Goal: Transaction & Acquisition: Purchase product/service

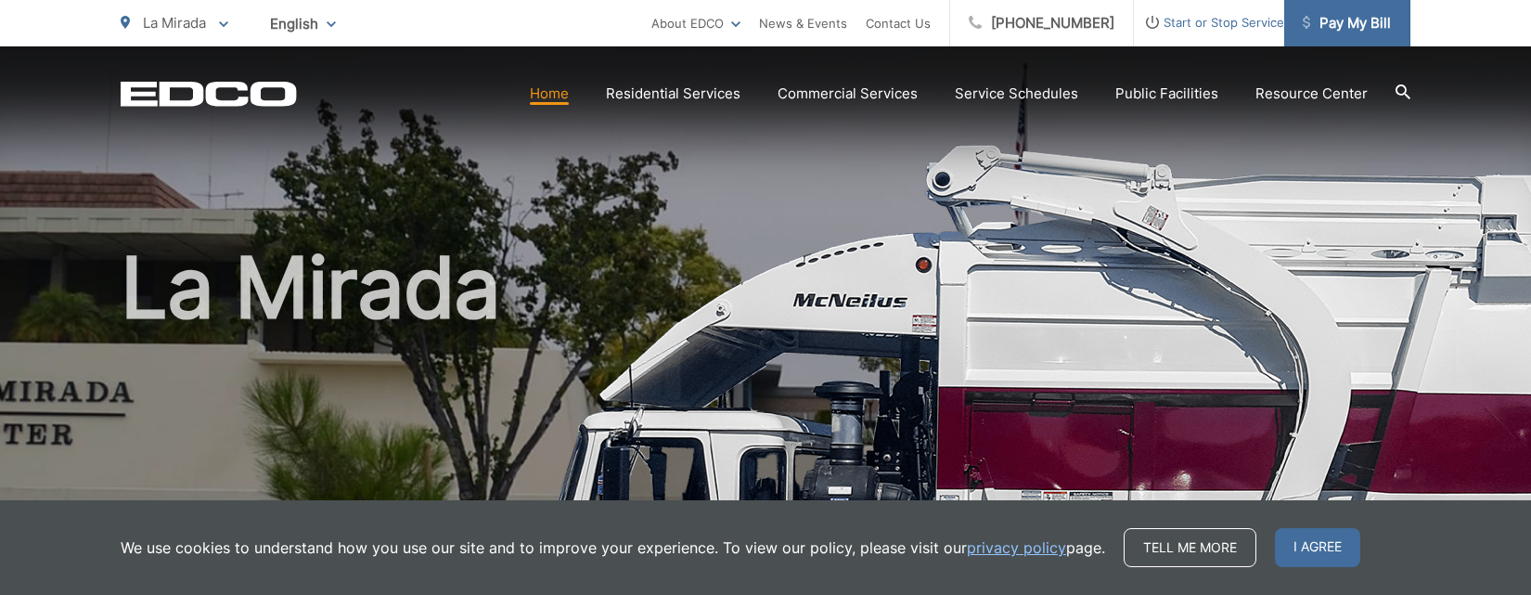
click at [1346, 17] on span "Pay My Bill" at bounding box center [1347, 23] width 88 height 22
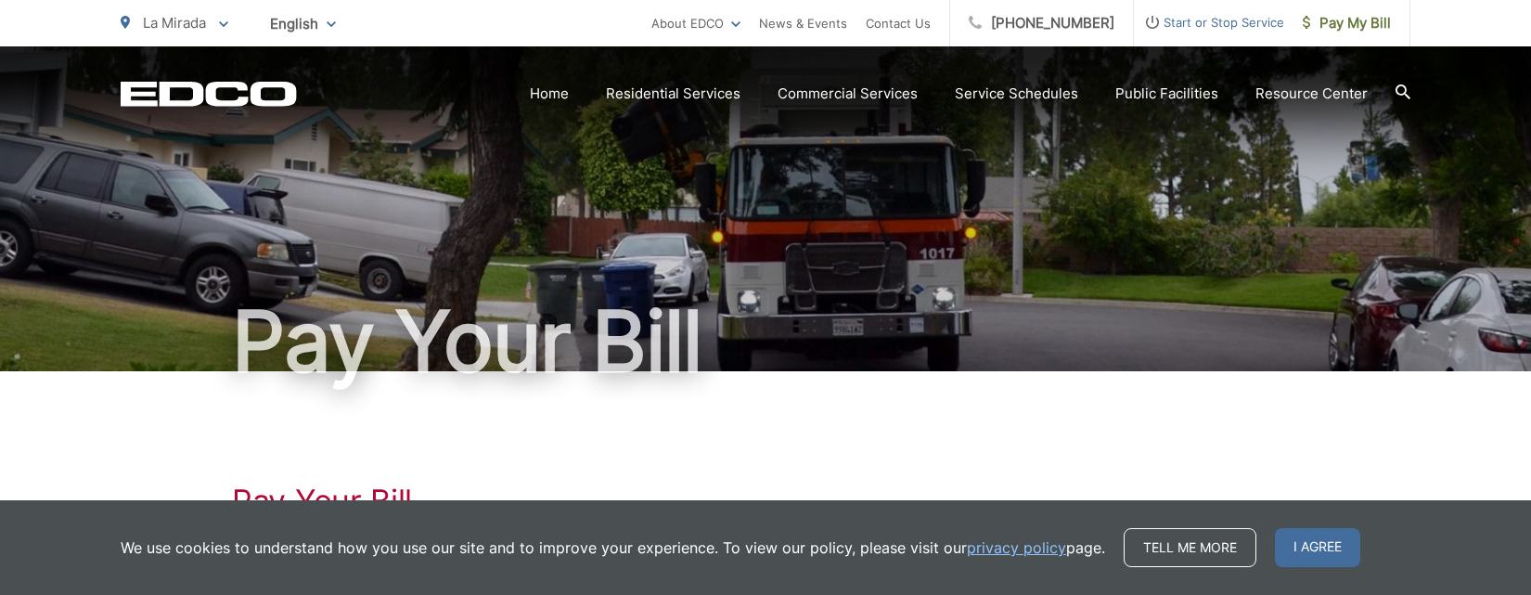
scroll to position [278, 0]
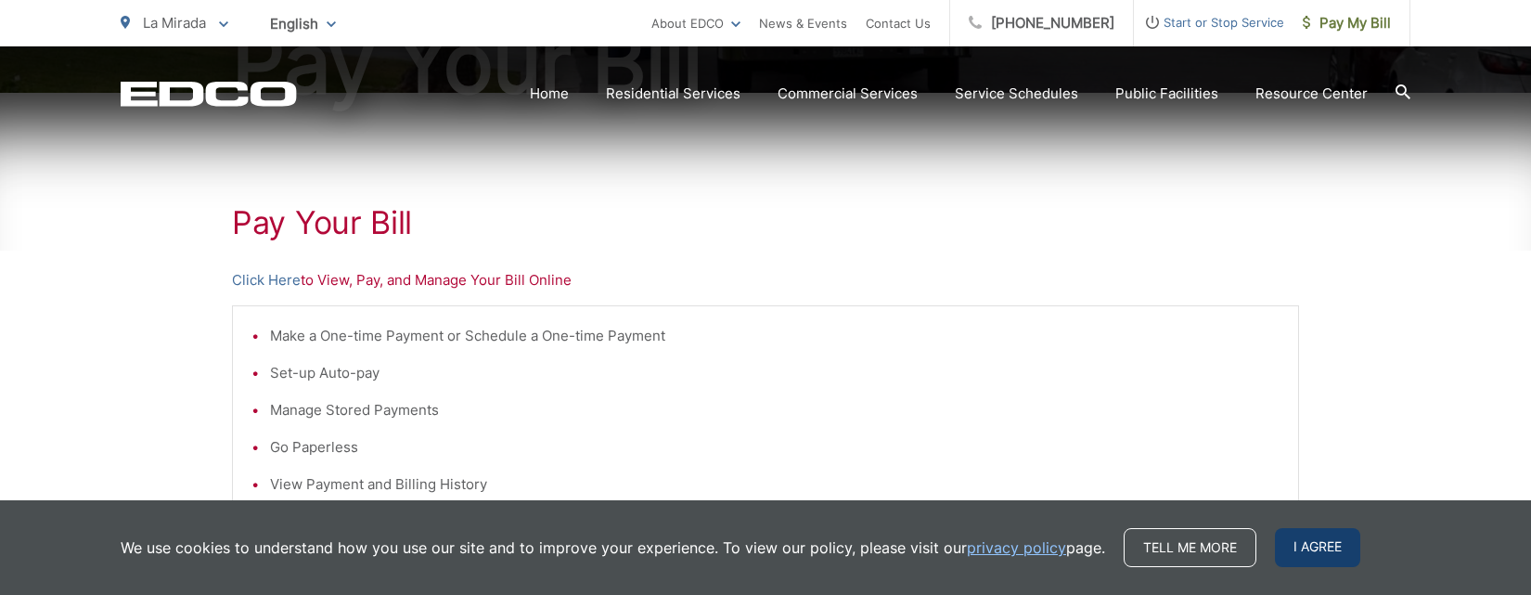
click at [1331, 558] on span "I agree" at bounding box center [1317, 547] width 85 height 39
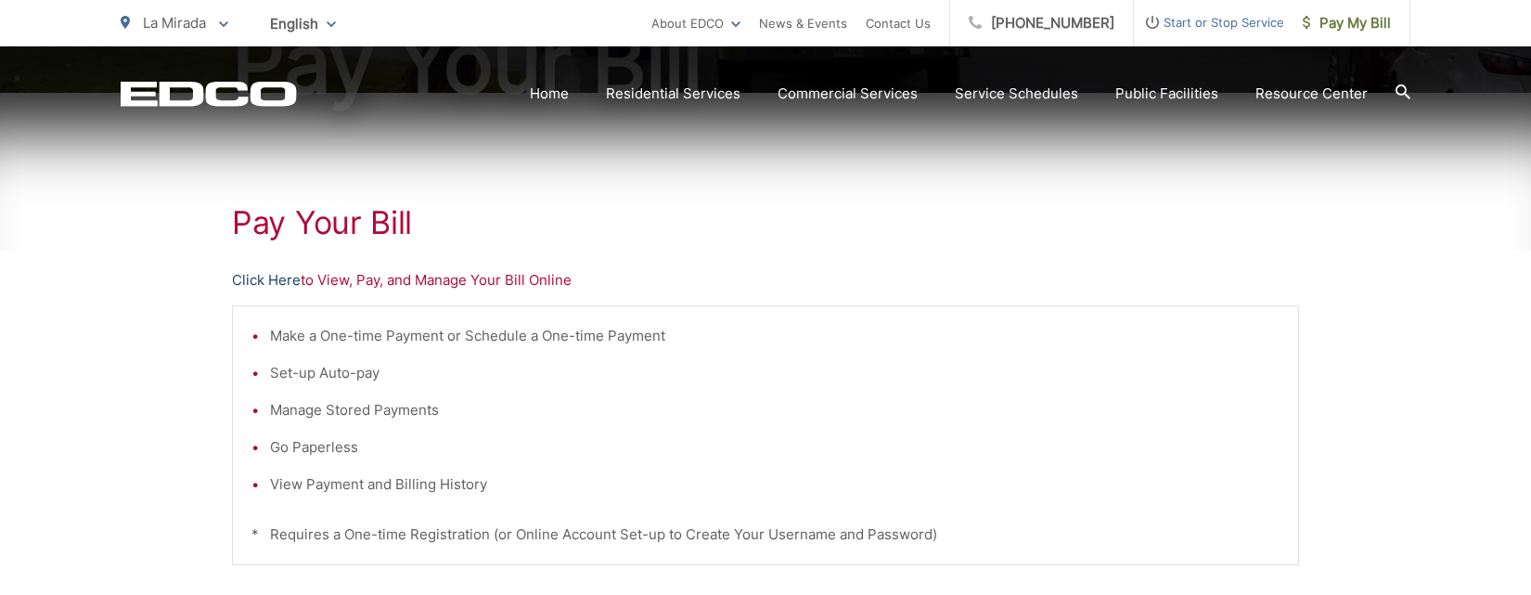
click at [275, 286] on link "Click Here" at bounding box center [266, 280] width 69 height 22
click at [252, 282] on link "Click Here" at bounding box center [266, 280] width 69 height 22
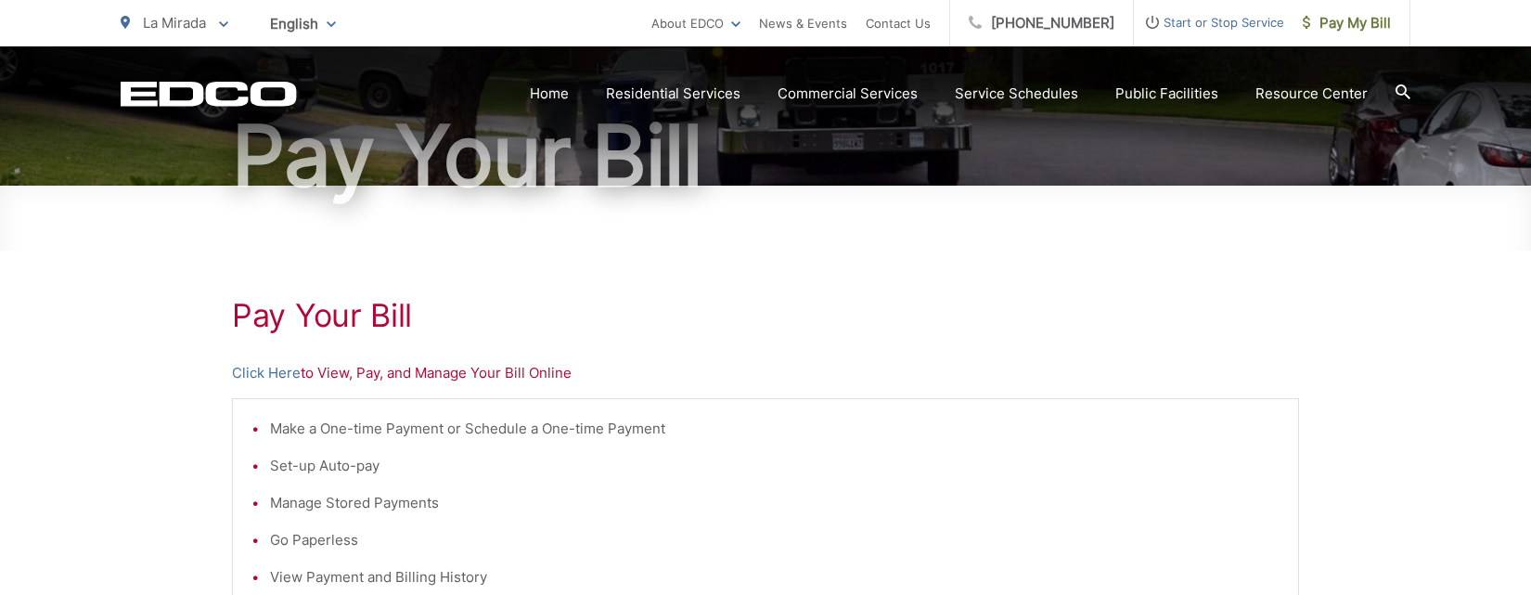
scroll to position [725, 0]
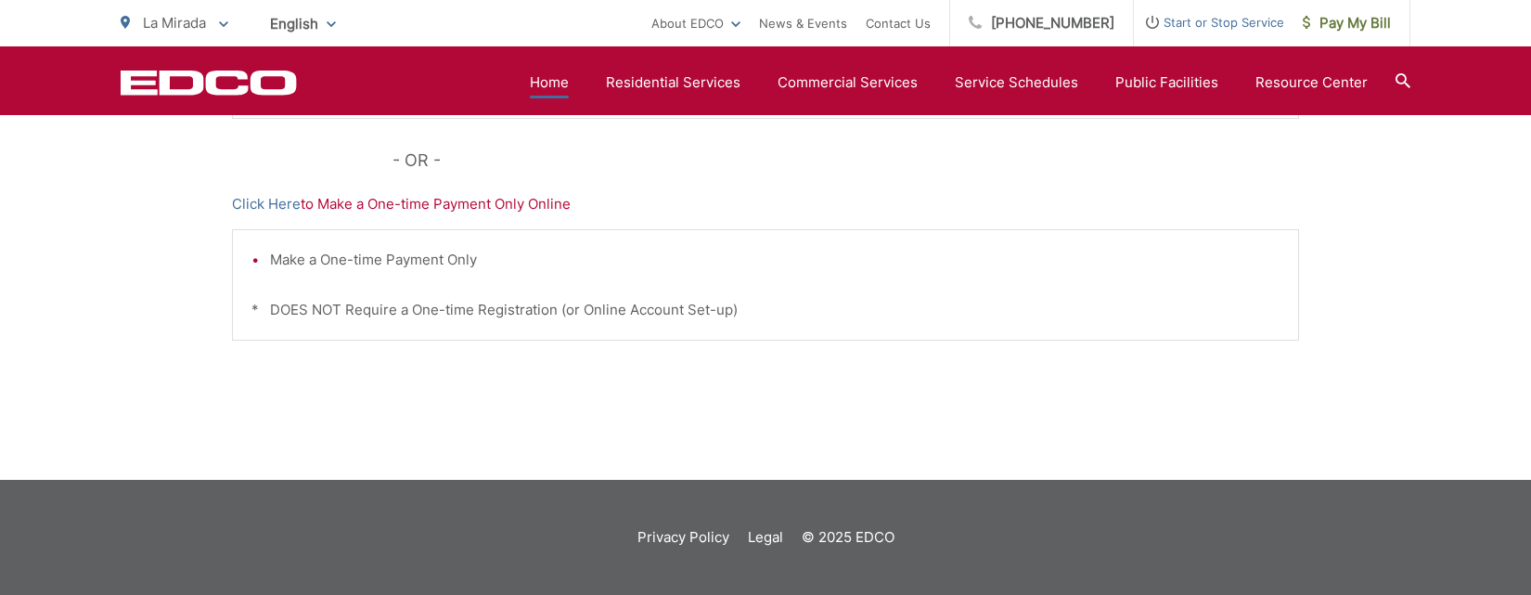
click at [547, 84] on link "Home" at bounding box center [549, 82] width 39 height 22
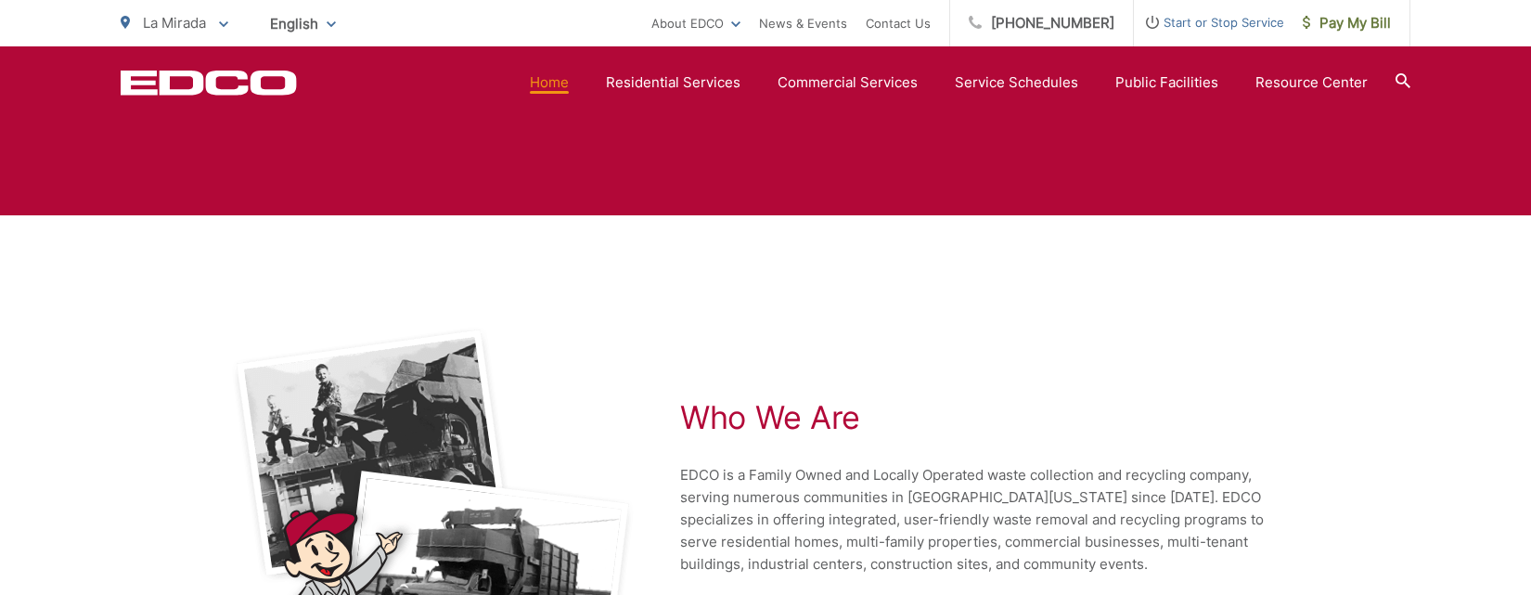
scroll to position [4217, 0]
